Goal: Task Accomplishment & Management: Manage account settings

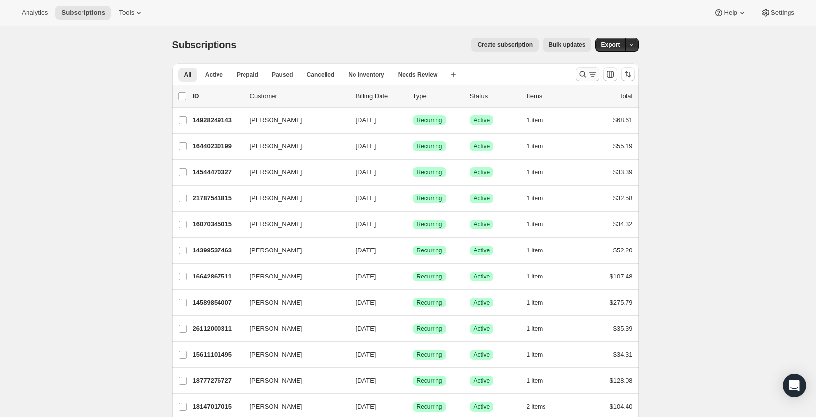
click at [590, 76] on icon "Search and filter results" at bounding box center [593, 74] width 10 height 10
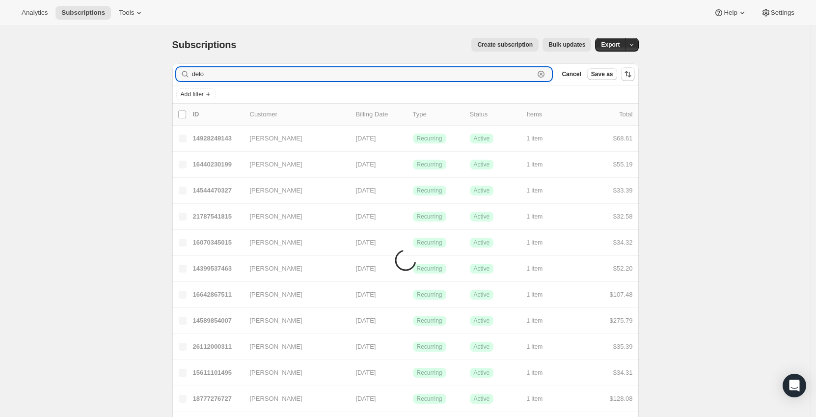
type input "delor"
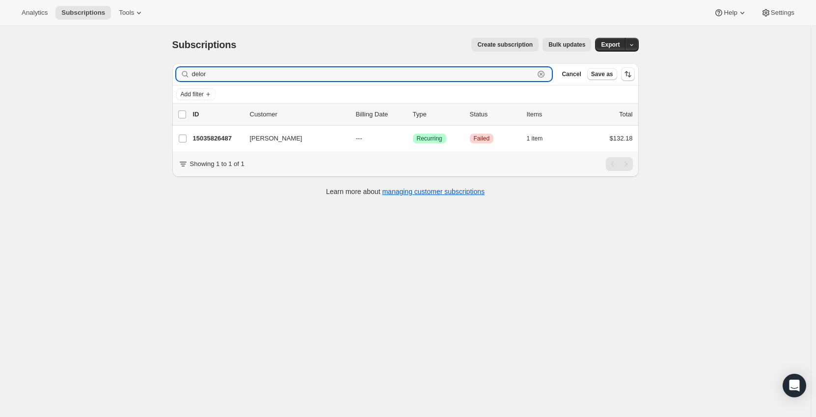
drag, startPoint x: 221, startPoint y: 74, endPoint x: 193, endPoint y: 73, distance: 28.0
click at [193, 73] on div "delor Clear" at bounding box center [364, 74] width 376 height 14
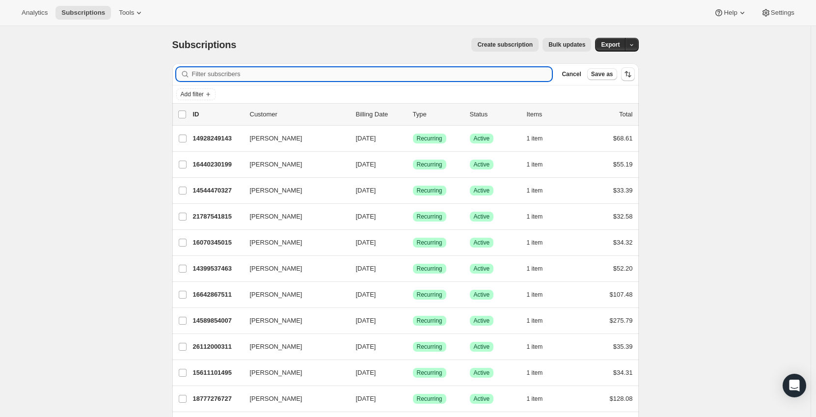
click at [253, 77] on input "Filter subscribers" at bounding box center [372, 74] width 360 height 14
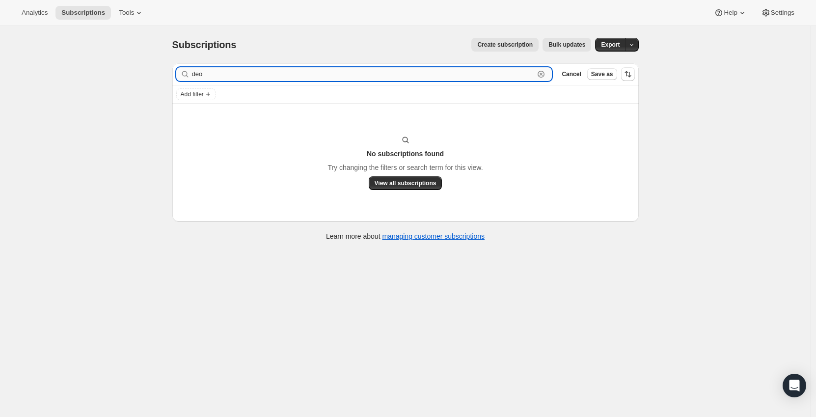
click at [201, 75] on input "deo" at bounding box center [363, 74] width 343 height 14
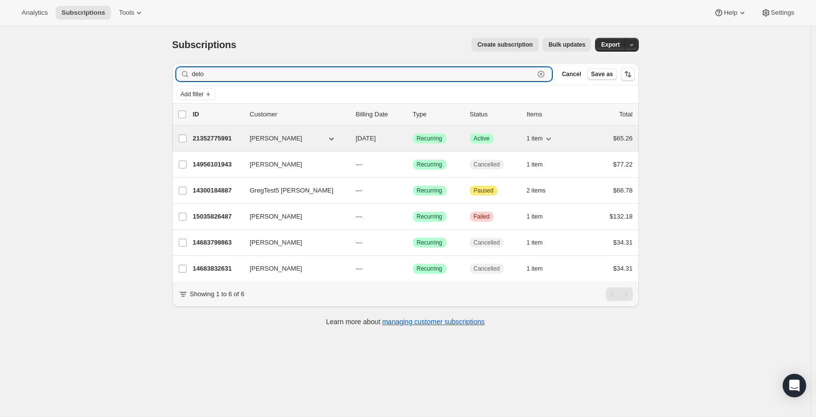
type input "delo"
click at [219, 137] on p "21352775991" at bounding box center [217, 139] width 49 height 10
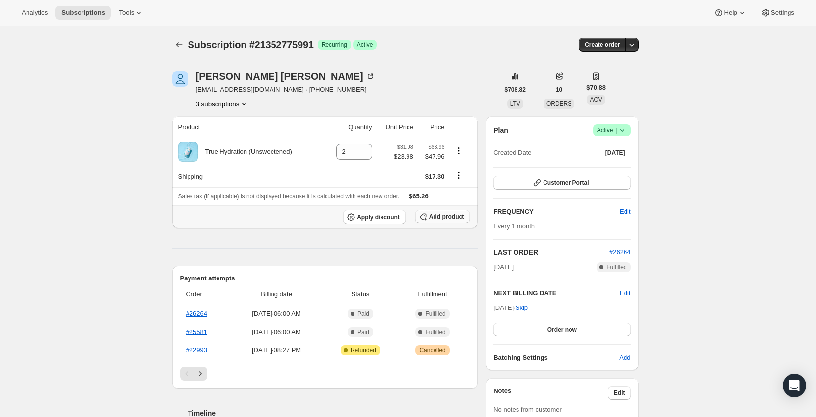
click at [435, 218] on span "Add product" at bounding box center [446, 217] width 35 height 8
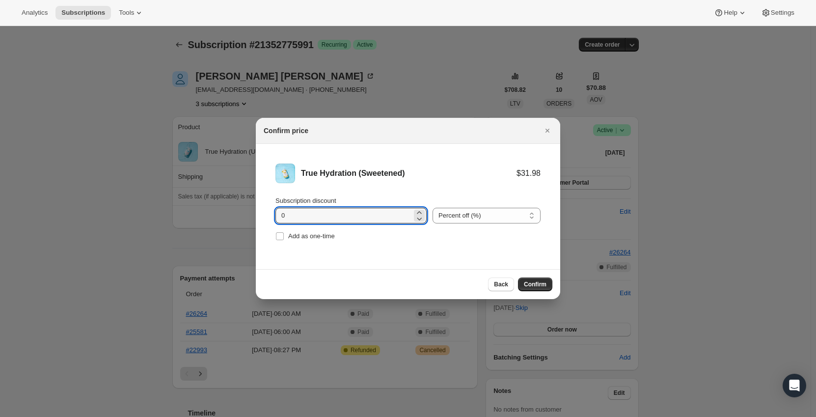
drag, startPoint x: 304, startPoint y: 214, endPoint x: 255, endPoint y: 216, distance: 49.1
type input "15"
click at [522, 283] on button "Confirm" at bounding box center [535, 284] width 34 height 14
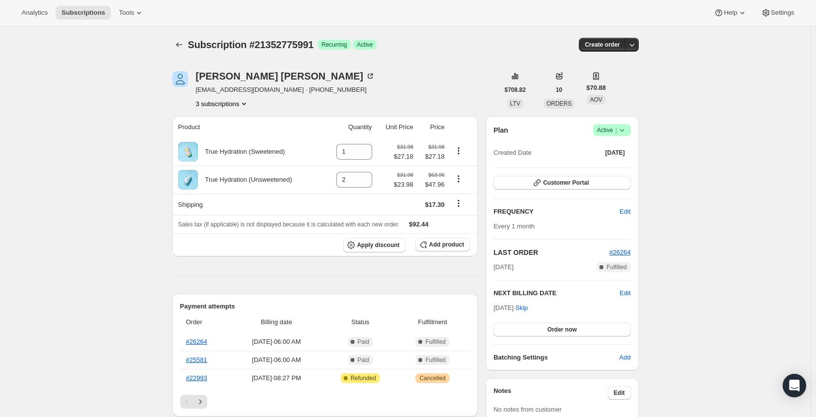
click at [459, 203] on icon "Shipping actions" at bounding box center [459, 203] width 10 height 10
drag, startPoint x: 497, startPoint y: 294, endPoint x: 557, endPoint y: 294, distance: 60.4
click at [557, 294] on h2 "NEXT BILLING DATE" at bounding box center [556, 293] width 126 height 10
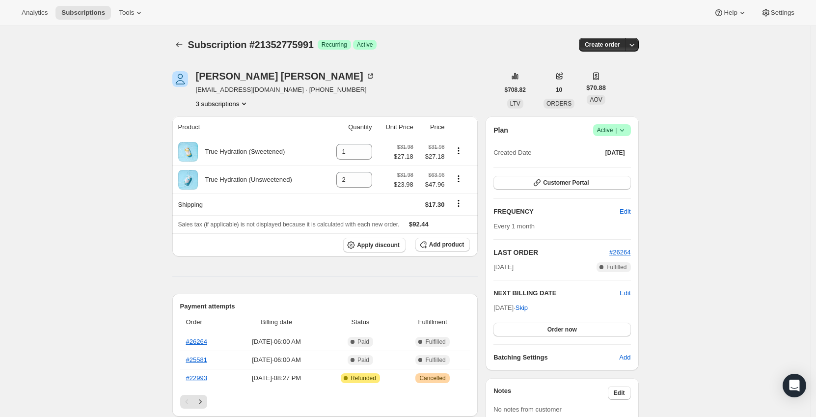
drag, startPoint x: 558, startPoint y: 293, endPoint x: 497, endPoint y: 290, distance: 60.5
click at [497, 290] on h2 "NEXT BILLING DATE" at bounding box center [556, 293] width 126 height 10
click at [459, 204] on icon "Shipping actions" at bounding box center [458, 203] width 1 height 1
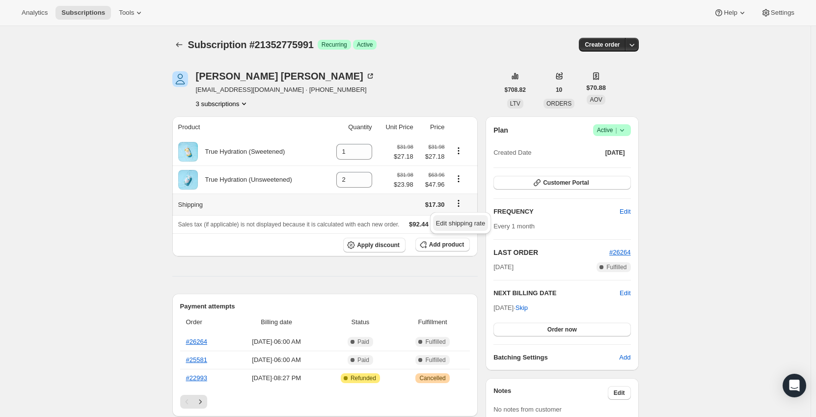
click at [466, 223] on span "Edit shipping rate" at bounding box center [460, 222] width 49 height 7
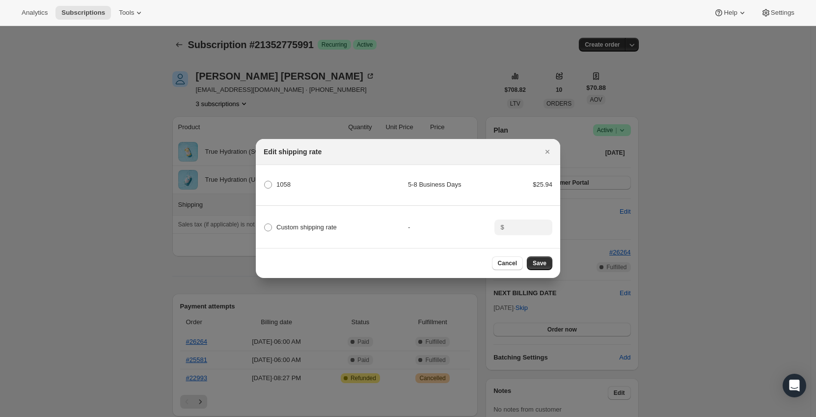
click at [291, 183] on div "1058" at bounding box center [336, 185] width 144 height 14
click at [282, 183] on span "1058" at bounding box center [283, 184] width 14 height 7
click at [265, 181] on input "1058" at bounding box center [264, 181] width 0 height 0
radio input "true"
click at [543, 265] on span "Save" at bounding box center [540, 263] width 14 height 8
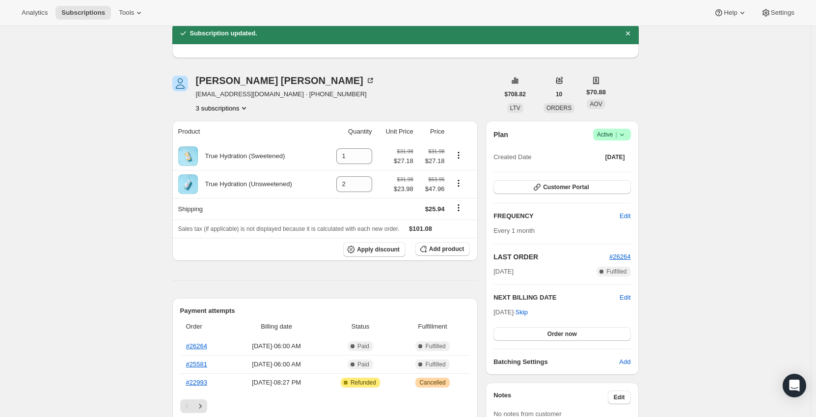
scroll to position [98, 0]
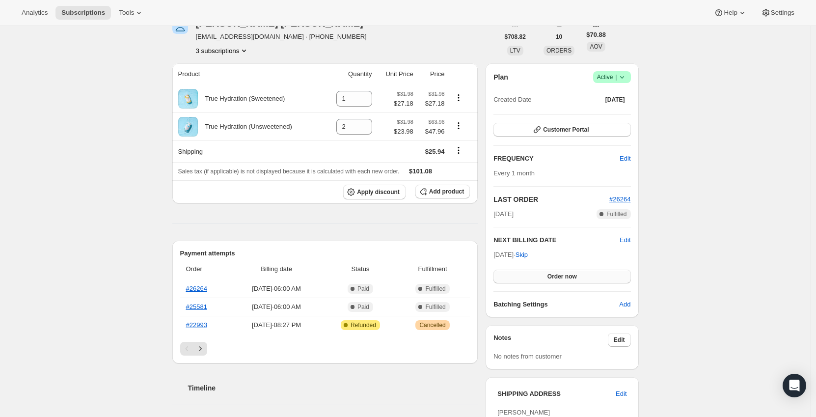
click at [567, 279] on span "Order now" at bounding box center [561, 276] width 29 height 8
click at [568, 276] on span "Click to confirm" at bounding box center [562, 276] width 45 height 8
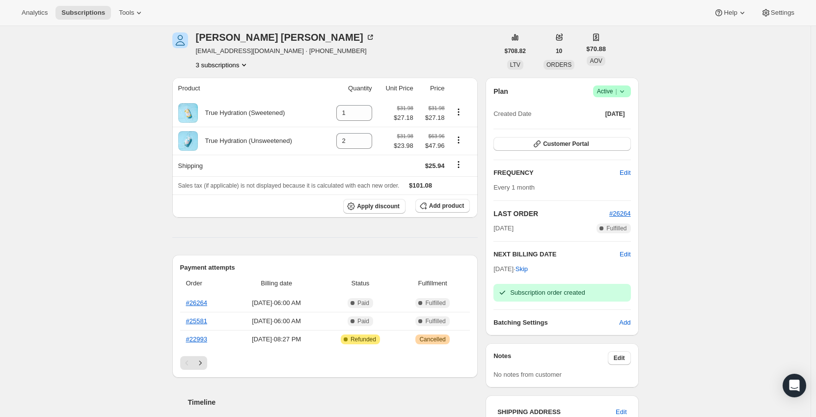
scroll to position [0, 0]
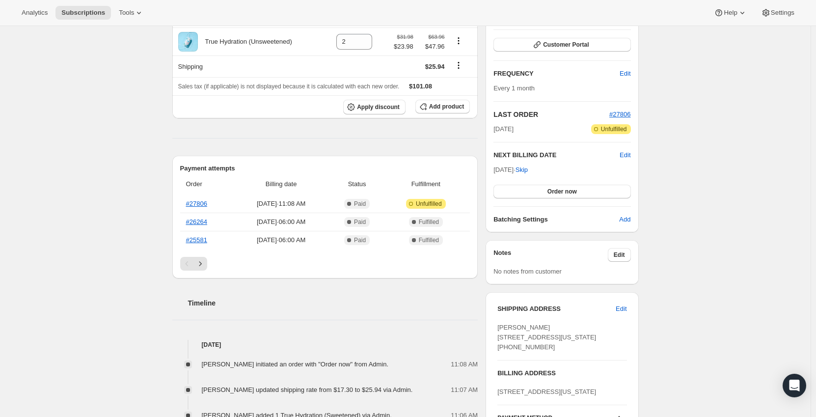
scroll to position [98, 0]
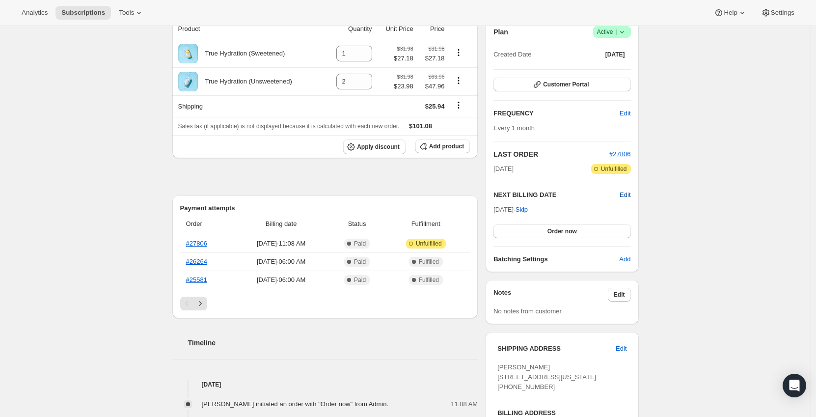
click at [625, 192] on span "Edit" at bounding box center [625, 195] width 11 height 10
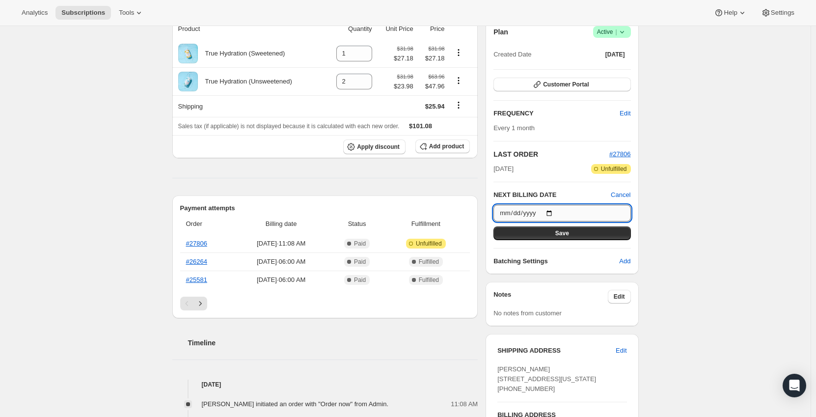
click at [556, 213] on input "2025-11-10" at bounding box center [561, 213] width 137 height 17
type input "2025-12-10"
click at [556, 233] on button "Save" at bounding box center [561, 233] width 137 height 14
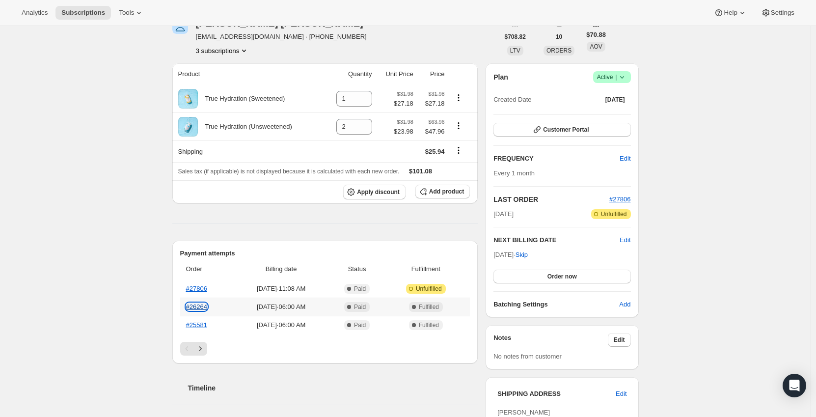
click at [199, 304] on link "#26264" at bounding box center [196, 306] width 21 height 7
click at [199, 289] on link "#27806" at bounding box center [196, 288] width 21 height 7
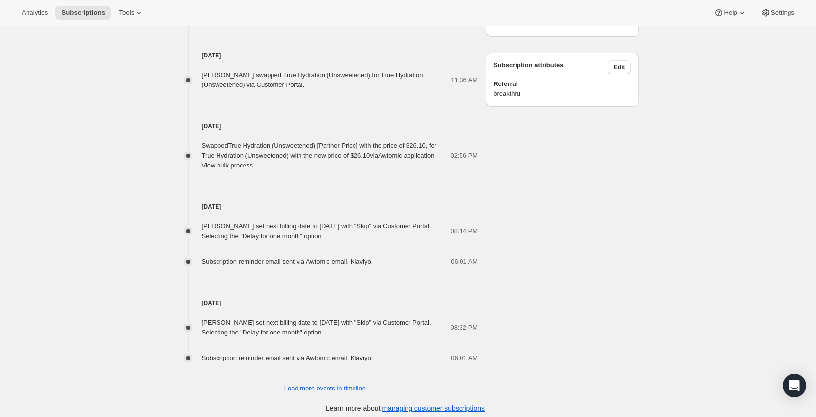
scroll to position [616, 0]
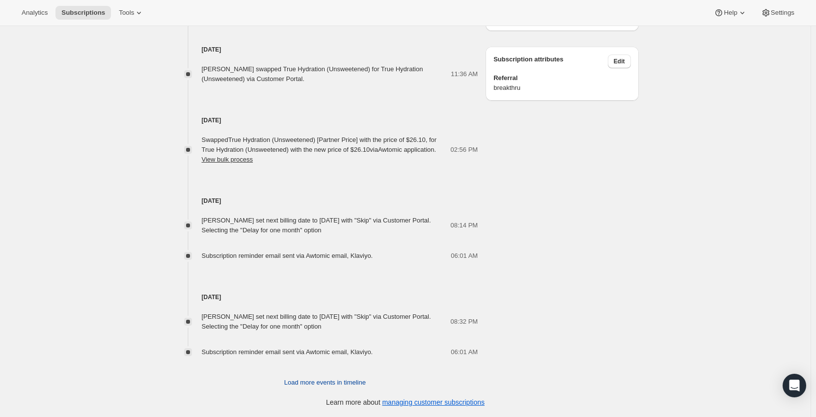
click at [323, 381] on span "Load more events in timeline" at bounding box center [324, 383] width 81 height 10
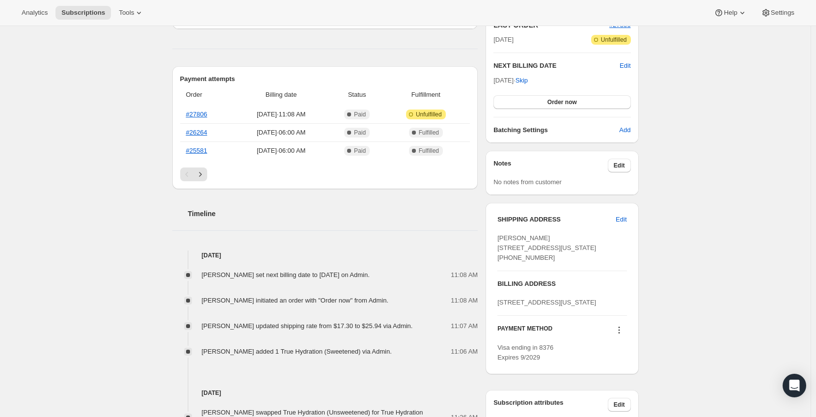
scroll to position [174, 0]
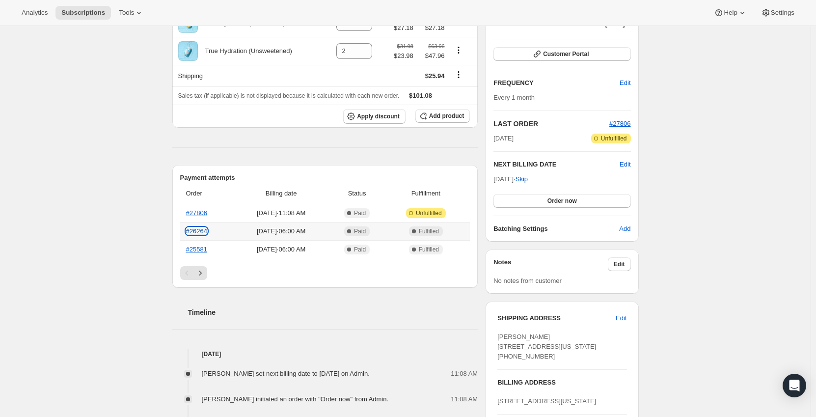
click at [203, 233] on link "#26264" at bounding box center [196, 230] width 21 height 7
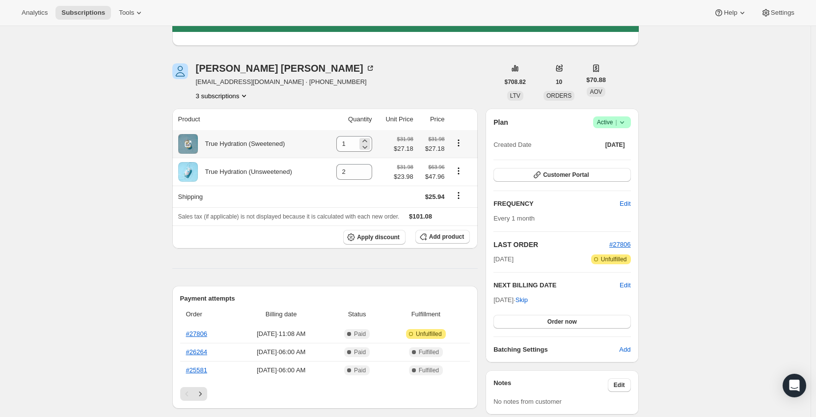
scroll to position [0, 0]
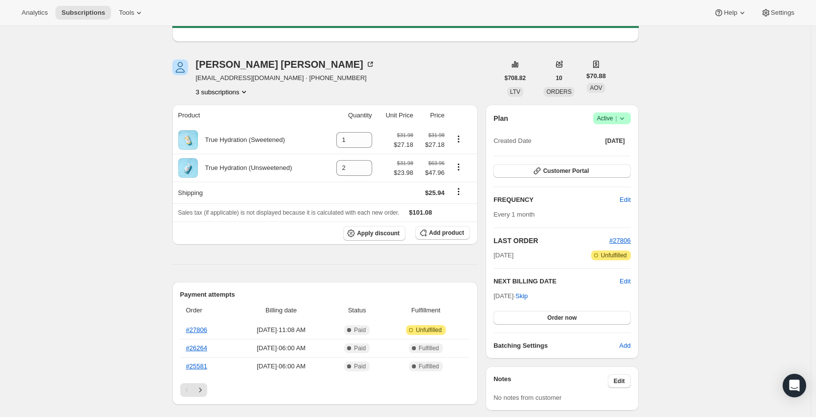
scroll to position [147, 0]
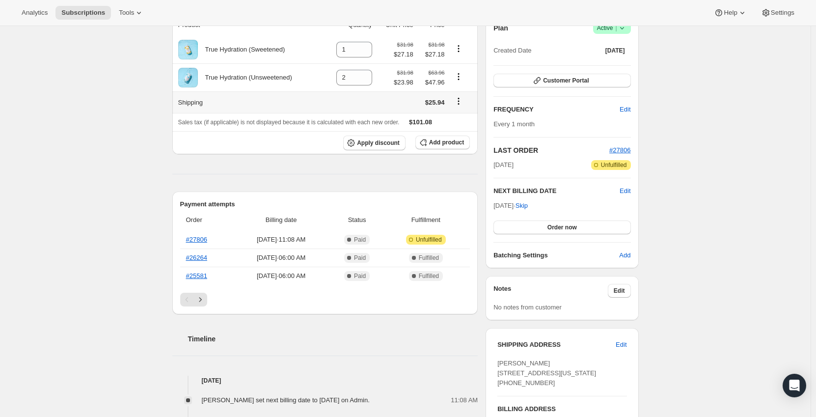
click at [459, 104] on icon "Shipping actions" at bounding box center [459, 101] width 10 height 10
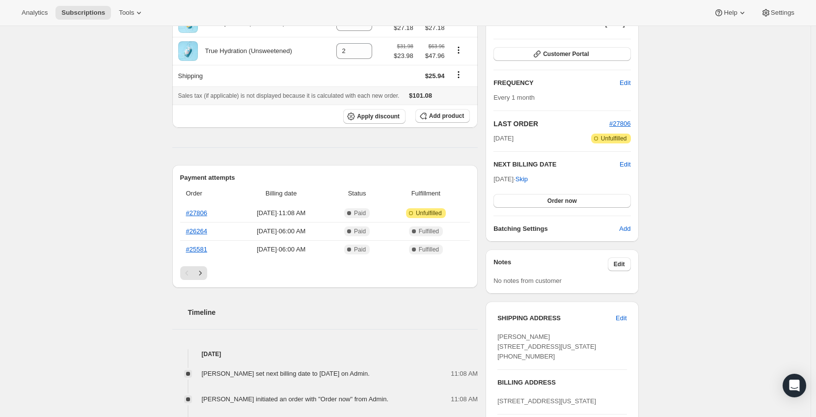
scroll to position [49, 0]
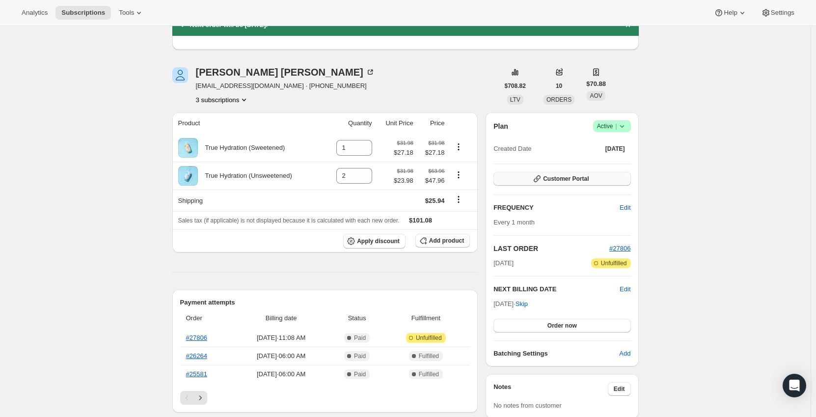
click at [620, 181] on button "Customer Portal" at bounding box center [561, 179] width 137 height 14
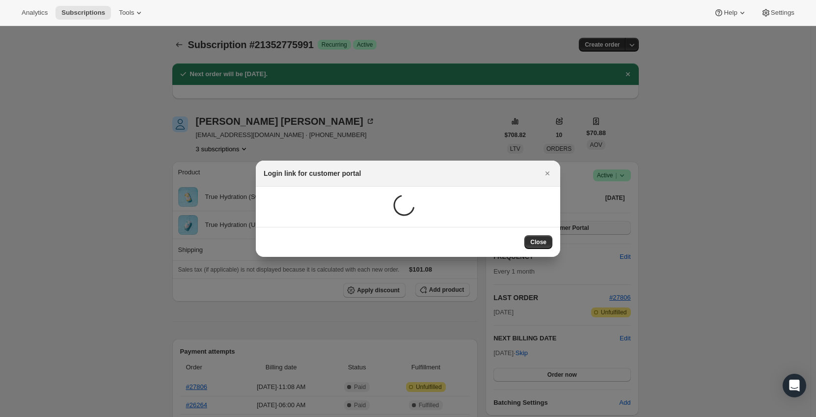
scroll to position [0, 0]
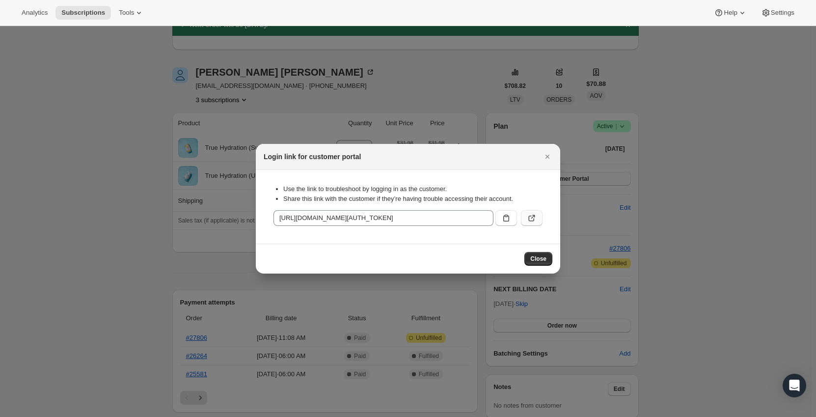
click at [528, 219] on icon ":r4i:" at bounding box center [532, 218] width 10 height 10
click at [548, 156] on icon "Close" at bounding box center [547, 157] width 4 height 4
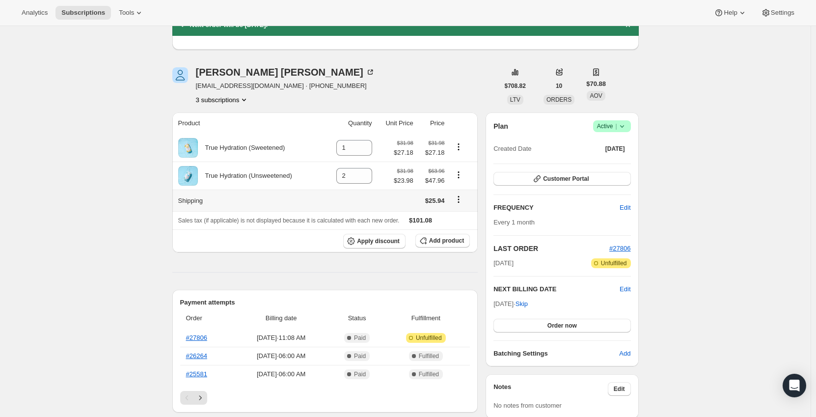
click at [459, 200] on icon "Shipping actions" at bounding box center [459, 199] width 10 height 10
click at [457, 216] on span "Edit shipping rate" at bounding box center [460, 219] width 49 height 7
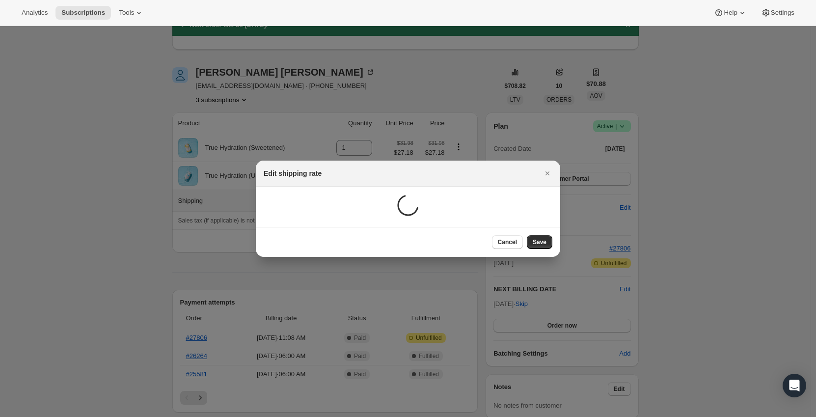
scroll to position [0, 0]
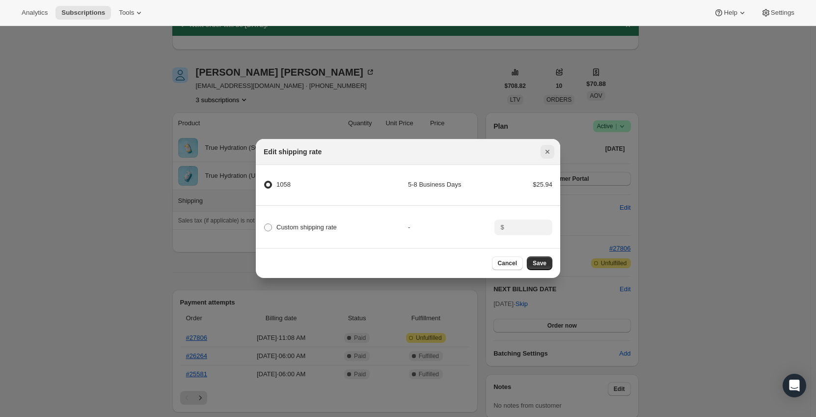
click at [546, 150] on icon "Close" at bounding box center [547, 152] width 4 height 4
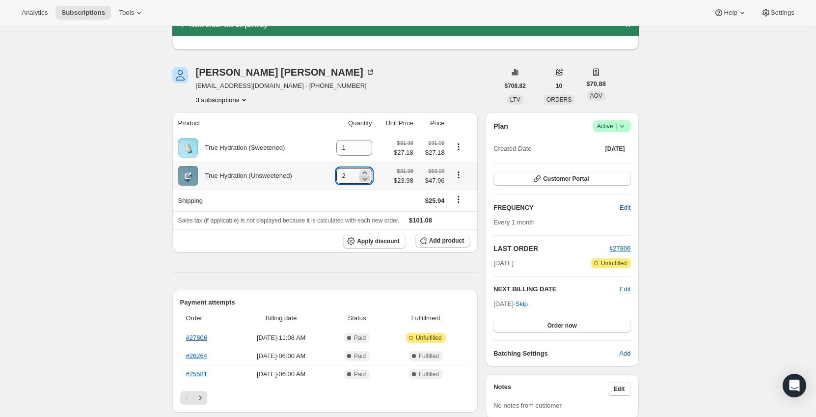
click at [367, 179] on icon at bounding box center [365, 179] width 10 height 10
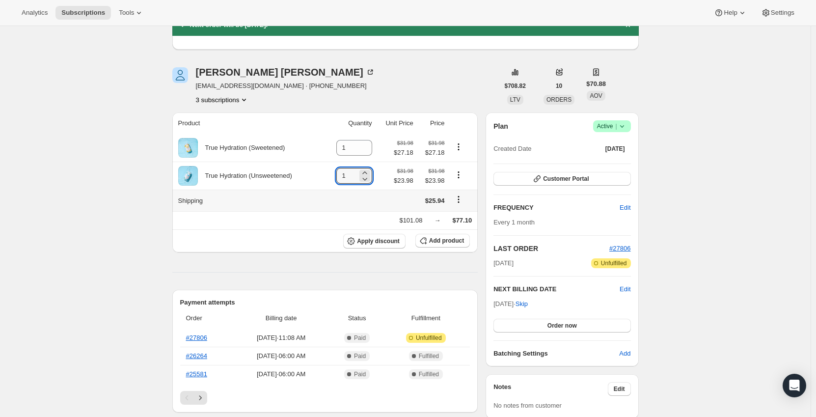
click at [461, 200] on icon "Shipping actions" at bounding box center [459, 199] width 10 height 10
click at [463, 219] on span "Edit shipping rate" at bounding box center [460, 219] width 49 height 7
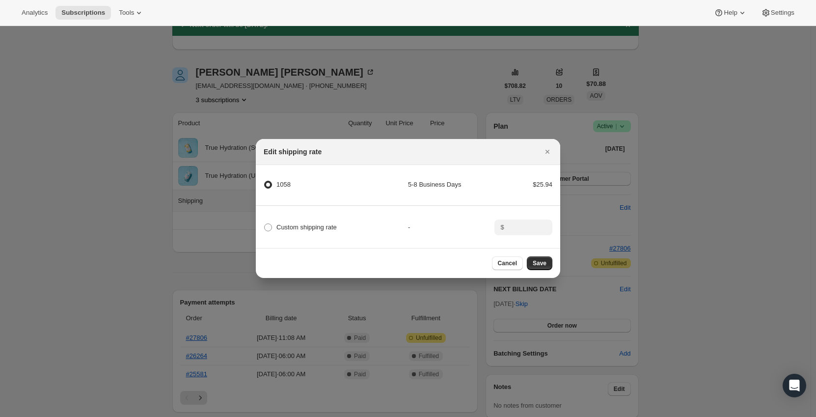
scroll to position [0, 0]
click at [547, 147] on icon "Close" at bounding box center [547, 152] width 10 height 10
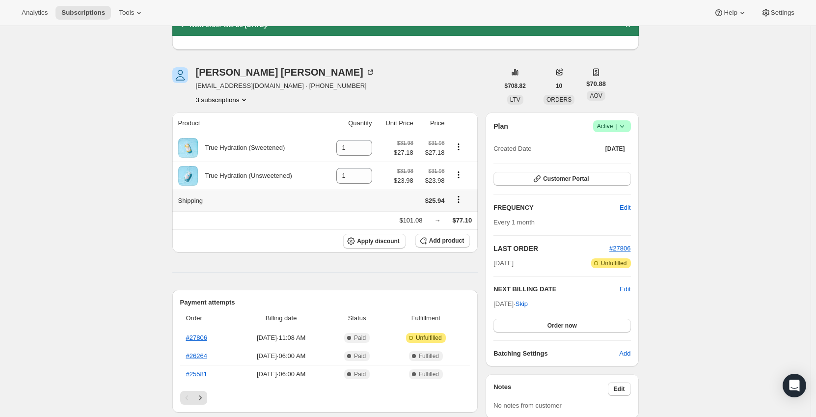
type input "2"
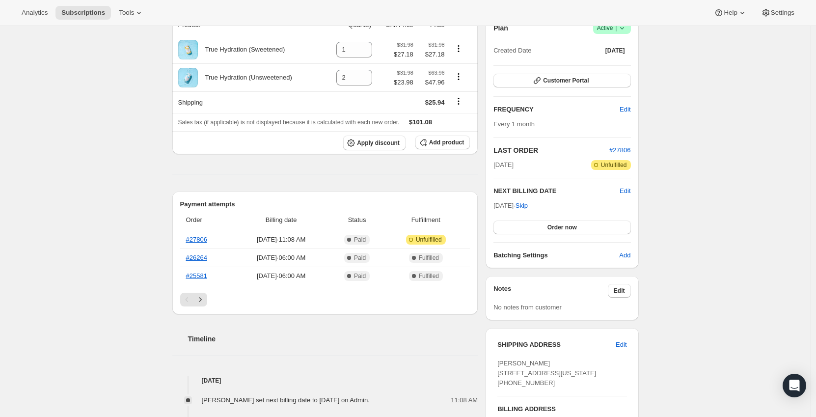
scroll to position [98, 0]
